Goal: Task Accomplishment & Management: Complete application form

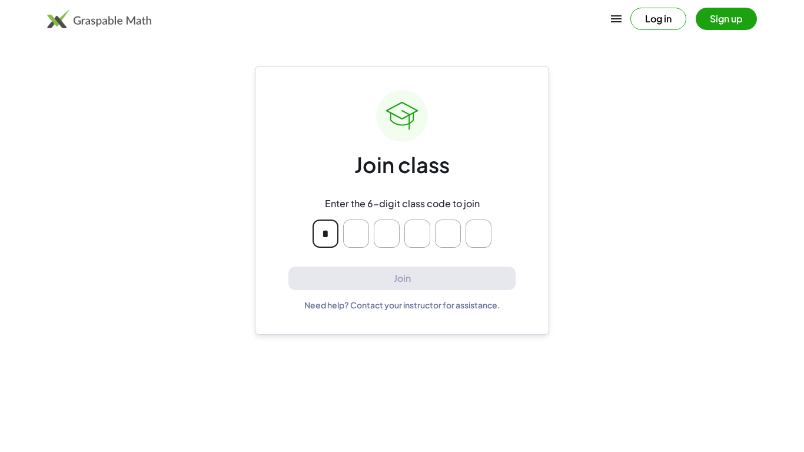
type input "*"
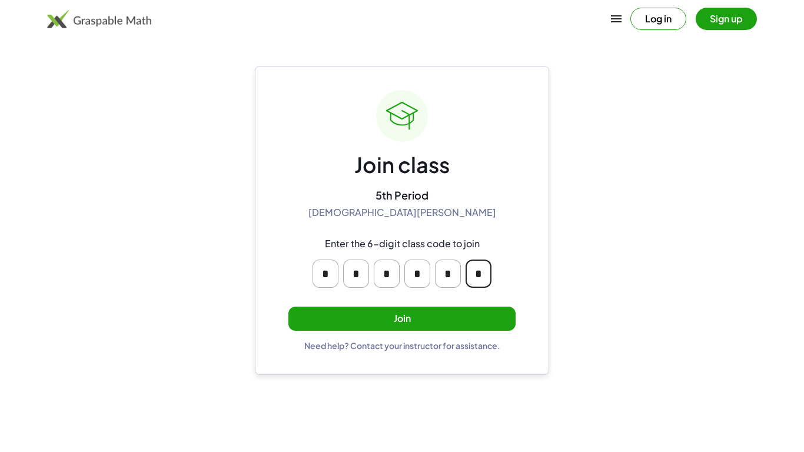
type input "*"
click at [351, 322] on button "Join" at bounding box center [402, 319] width 227 height 24
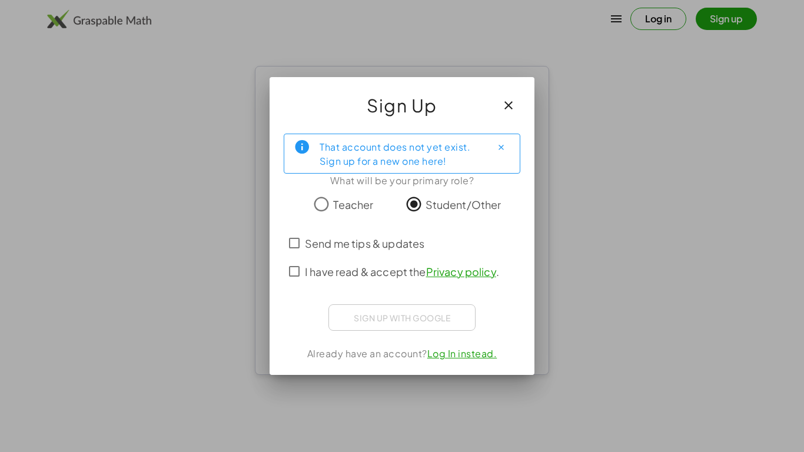
click at [425, 319] on div "Sign up with Google Sign in with Google Sign in with Google. Opens in new tab" at bounding box center [402, 317] width 147 height 26
